Goal: Task Accomplishment & Management: Use online tool/utility

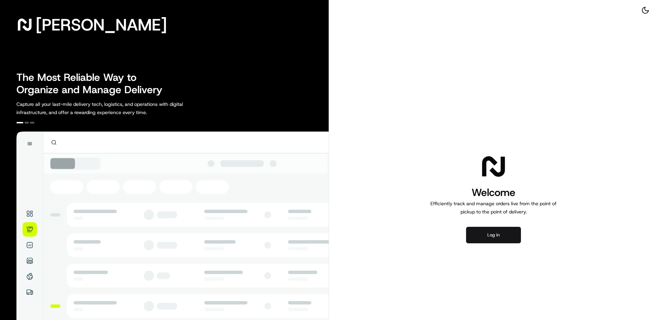
click at [492, 233] on button "Log in" at bounding box center [493, 235] width 55 height 16
